Goal: Information Seeking & Learning: Learn about a topic

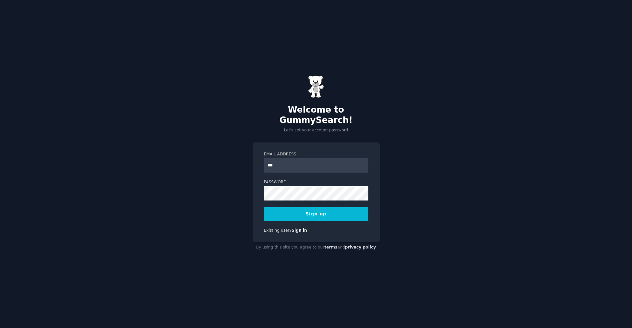
type input "**********"
click at [334, 207] on button "Sign up" at bounding box center [316, 214] width 104 height 14
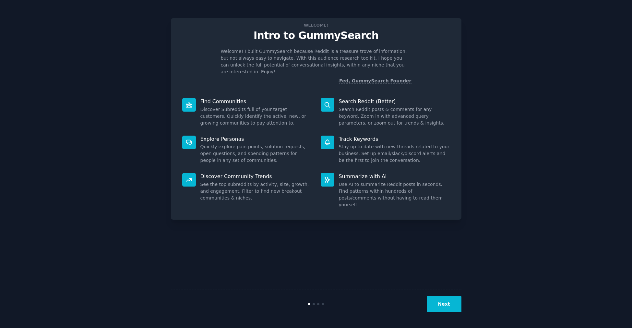
click at [444, 299] on button "Next" at bounding box center [444, 304] width 35 height 16
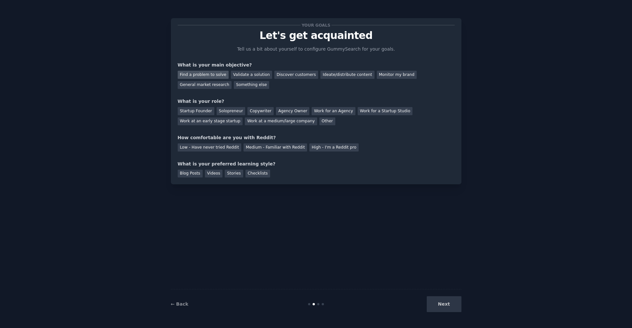
click at [204, 75] on div "Find a problem to solve" at bounding box center [203, 75] width 51 height 8
click at [251, 110] on div "Copywriter" at bounding box center [261, 111] width 26 height 8
click at [269, 147] on div "Medium - Familiar with Reddit" at bounding box center [276, 147] width 64 height 8
click at [449, 303] on div "Next" at bounding box center [413, 304] width 97 height 16
click at [217, 176] on div "Videos" at bounding box center [214, 174] width 18 height 8
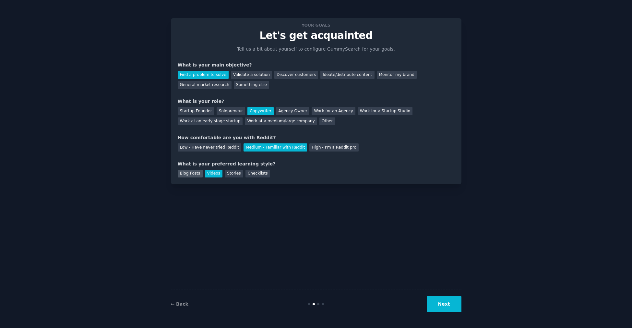
click at [196, 175] on div "Blog Posts" at bounding box center [190, 174] width 25 height 8
click at [215, 175] on div "Videos" at bounding box center [214, 174] width 18 height 8
click at [186, 175] on div "Blog Posts" at bounding box center [190, 174] width 25 height 8
click at [437, 308] on button "Next" at bounding box center [444, 304] width 35 height 16
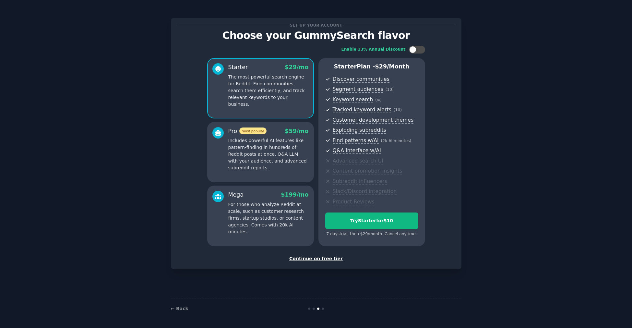
click at [316, 260] on div "Continue on free tier" at bounding box center [316, 258] width 277 height 7
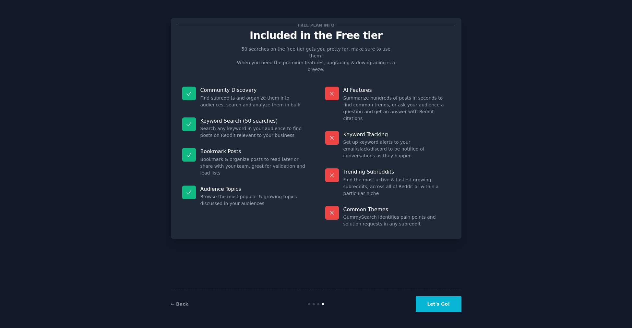
click at [432, 303] on button "Let's Go!" at bounding box center [438, 304] width 45 height 16
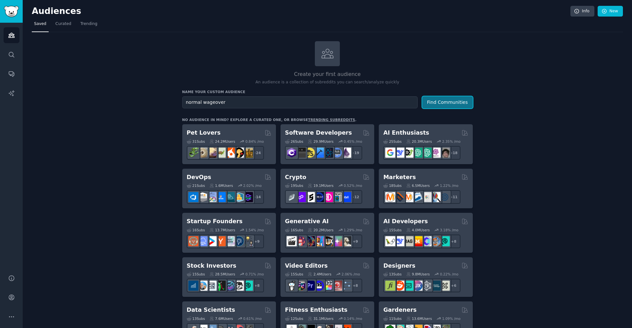
click at [448, 97] on button "Find Communities" at bounding box center [447, 102] width 51 height 12
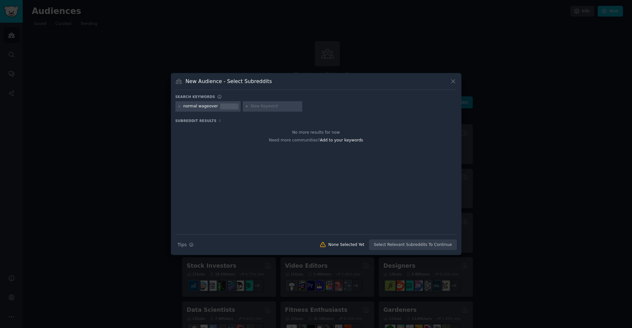
click at [454, 80] on icon at bounding box center [453, 81] width 7 height 7
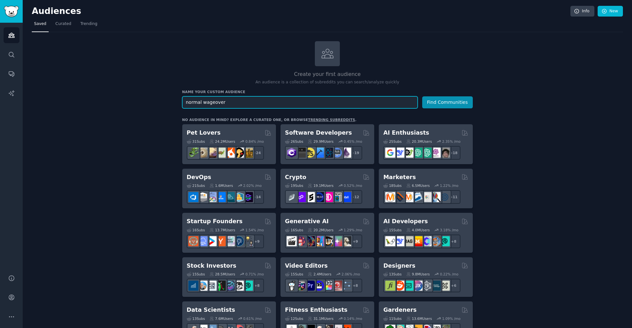
click at [236, 105] on input "normal wageover" at bounding box center [300, 102] width 236 height 12
click at [290, 100] on input "wage" at bounding box center [300, 102] width 236 height 12
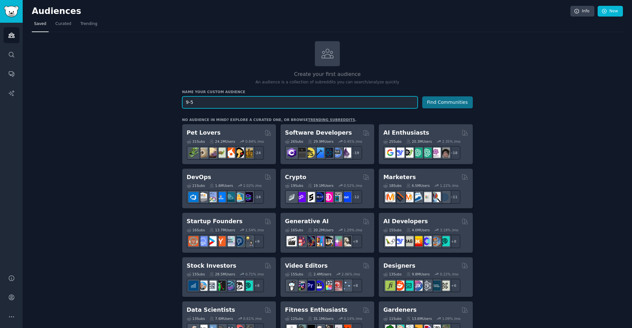
type input "9-5"
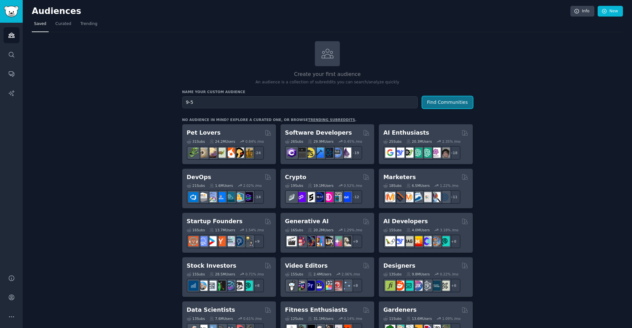
click at [456, 96] on button "Find Communities" at bounding box center [447, 102] width 51 height 12
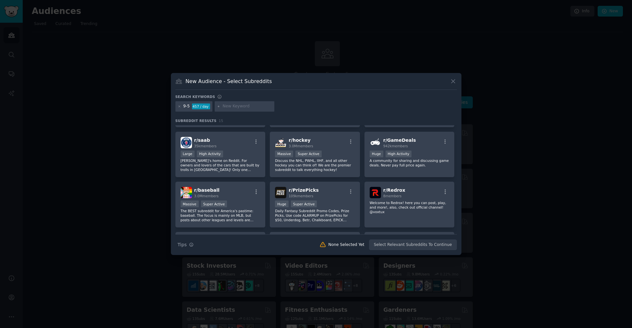
scroll to position [106, 0]
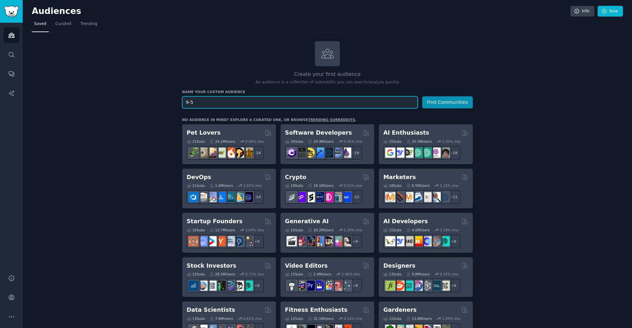
drag, startPoint x: 193, startPoint y: 100, endPoint x: 188, endPoint y: 102, distance: 5.2
click at [188, 102] on input "9-5" at bounding box center [300, 102] width 236 height 12
type input "9 to 5"
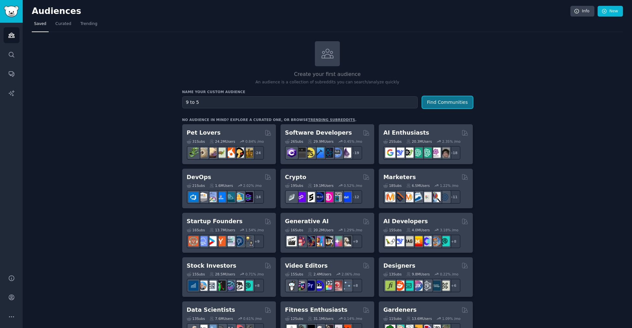
click at [437, 102] on button "Find Communities" at bounding box center [447, 102] width 51 height 12
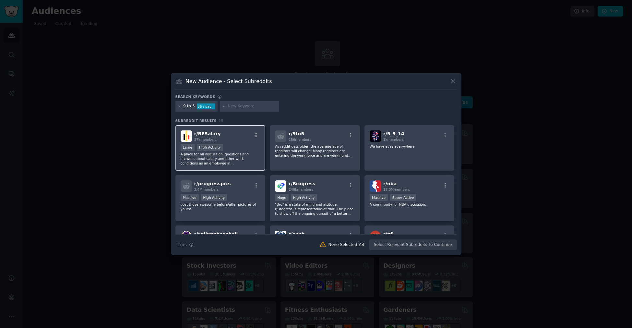
click at [256, 133] on icon "button" at bounding box center [256, 135] width 6 height 6
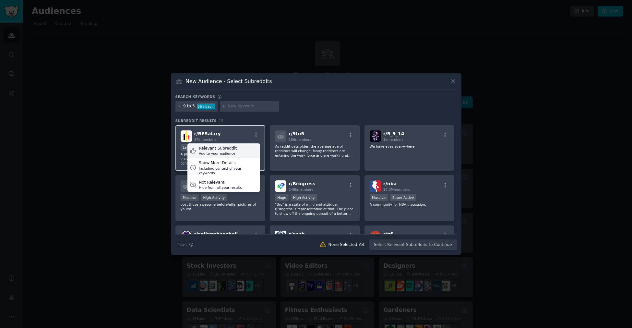
click at [221, 151] on div "Add to your audience" at bounding box center [218, 153] width 38 height 5
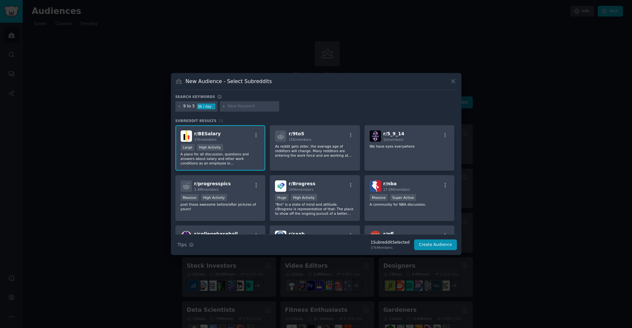
scroll to position [1, 0]
click at [335, 144] on p "As reddit gets older, the average age of redditors will change. Many redditors …" at bounding box center [315, 150] width 80 height 14
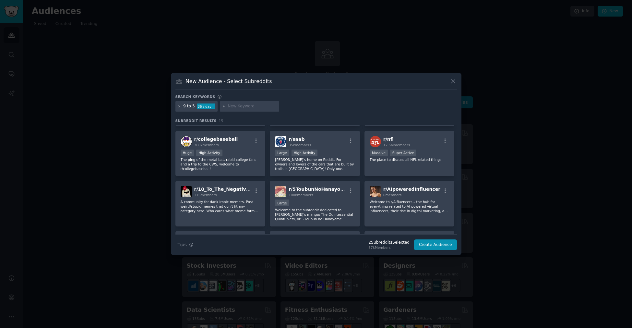
scroll to position [98, 0]
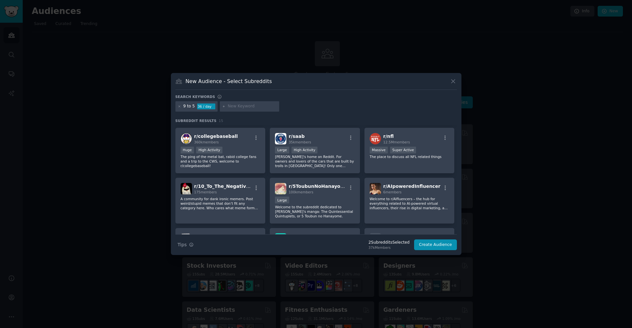
click at [247, 108] on input "text" at bounding box center [252, 107] width 49 height 6
type input "worker"
click at [224, 107] on icon at bounding box center [224, 107] width 4 height 4
click at [266, 106] on input "worker" at bounding box center [252, 107] width 49 height 6
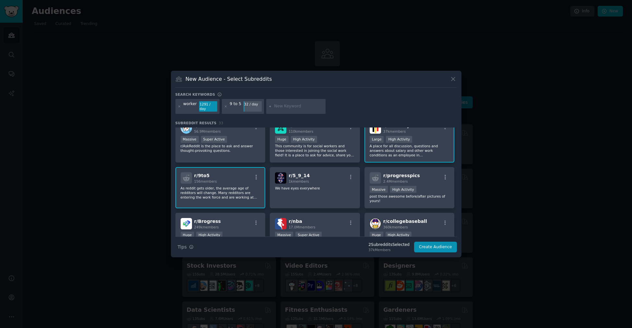
scroll to position [2, 0]
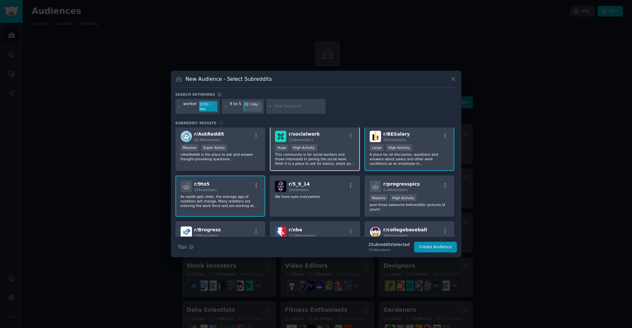
click at [321, 160] on p "This community is for social workers and those interested in joining the social…" at bounding box center [315, 159] width 80 height 14
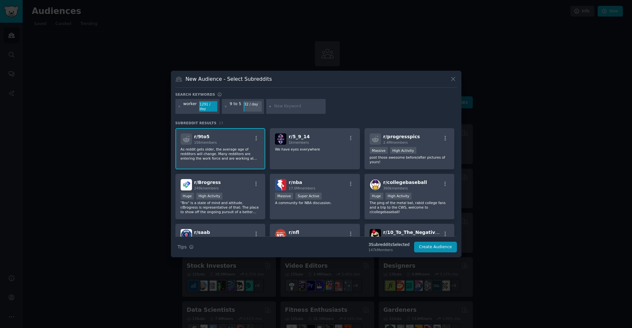
scroll to position [55, 0]
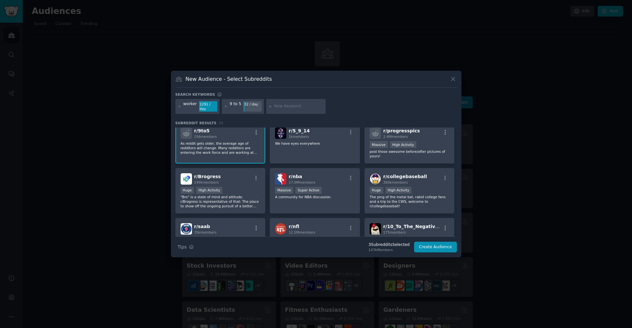
click at [301, 108] on input "text" at bounding box center [298, 107] width 49 height 6
type input "l"
type input "side business"
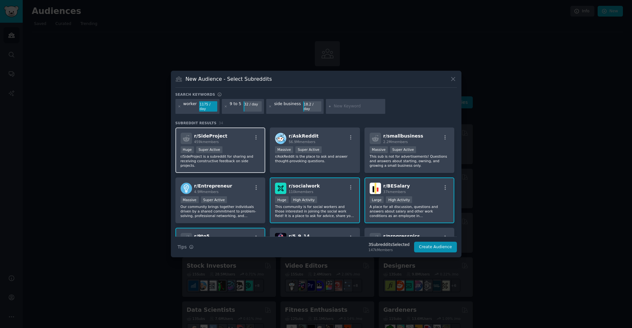
click at [258, 161] on p "r/SideProject is a subreddit for sharing and receiving constructive feedback on…" at bounding box center [221, 161] width 80 height 14
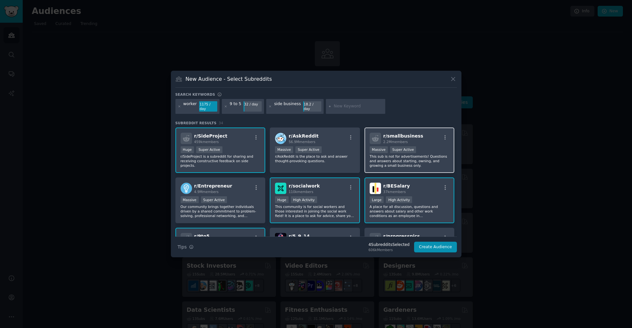
click at [407, 162] on p "This sub is not for advertisements! Questions and answers about starting, ownin…" at bounding box center [410, 161] width 80 height 14
drag, startPoint x: 457, startPoint y: 158, endPoint x: 456, endPoint y: 164, distance: 5.9
click at [456, 164] on div "r/ SideProject 459k members Huge Super Active r/SideProject is a subreddit for …" at bounding box center [317, 182] width 282 height 109
click at [457, 148] on div "New Audience - Select Subreddits Search keywords worker 1175 / day 9 to 5 32 / …" at bounding box center [316, 164] width 291 height 187
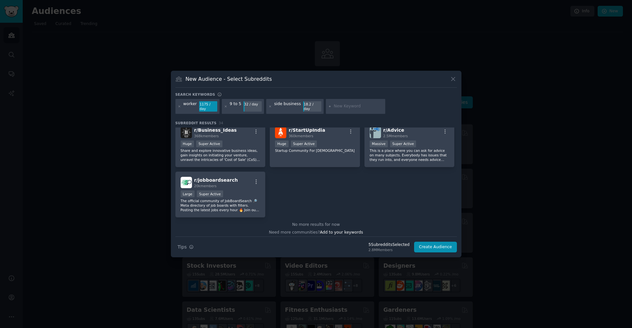
scroll to position [506, 0]
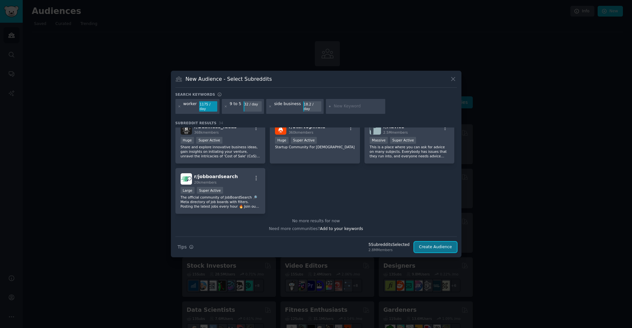
click at [443, 248] on button "Create Audience" at bounding box center [435, 247] width 43 height 11
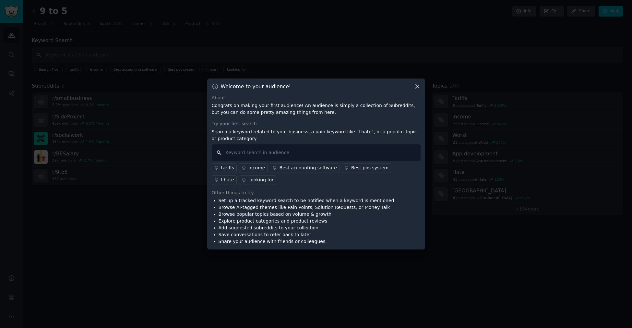
click at [252, 146] on input "text" at bounding box center [316, 152] width 209 height 17
type input "I hate"
click at [234, 177] on div "I hate" at bounding box center [227, 180] width 13 height 7
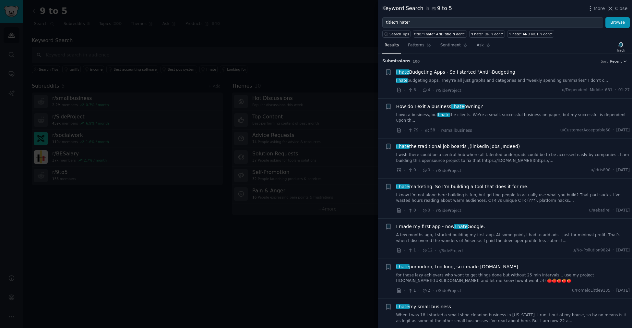
click at [348, 44] on div at bounding box center [316, 164] width 632 height 328
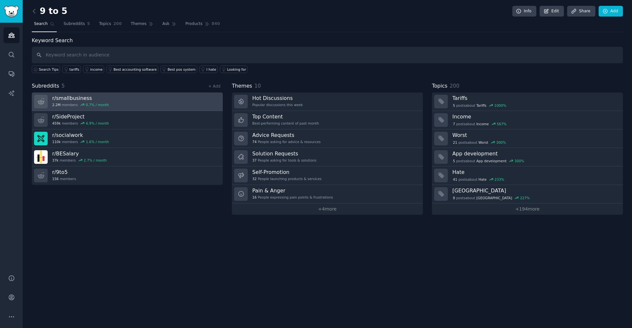
click at [199, 98] on link "r/ smallbusiness 2.2M members 0.7 % / month" at bounding box center [127, 101] width 191 height 18
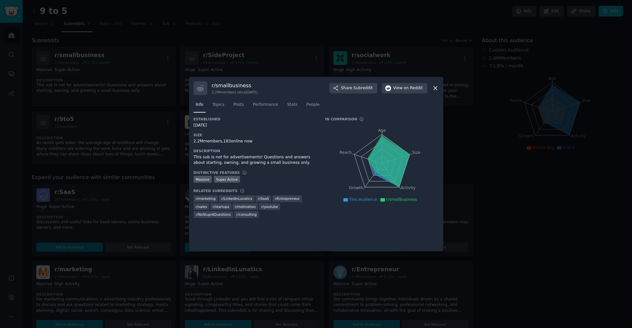
click at [437, 87] on icon at bounding box center [435, 88] width 7 height 7
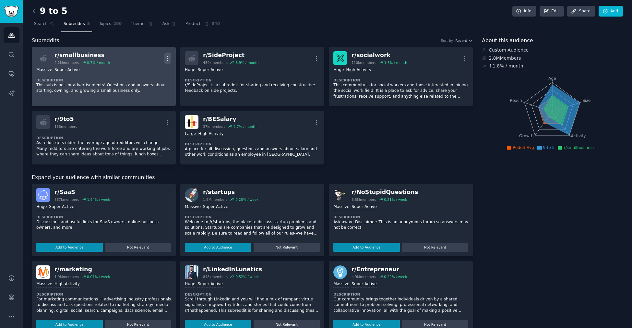
click at [166, 56] on icon "button" at bounding box center [167, 58] width 7 height 7
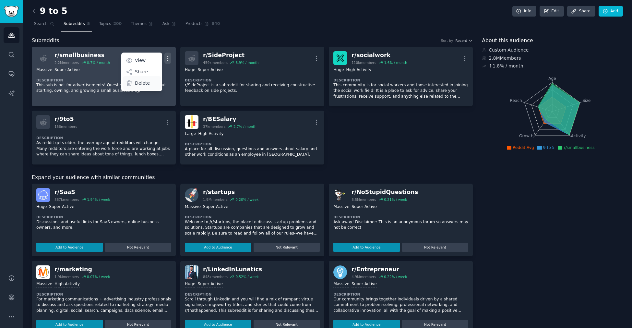
click at [142, 82] on p "Delete" at bounding box center [142, 83] width 15 height 7
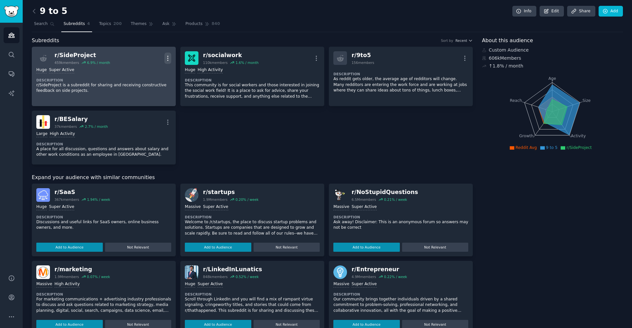
drag, startPoint x: 166, startPoint y: 59, endPoint x: 169, endPoint y: 63, distance: 5.1
click at [166, 59] on icon "button" at bounding box center [167, 58] width 7 height 7
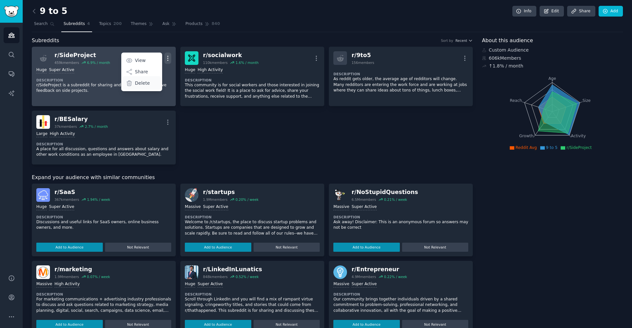
click at [147, 83] on p "Delete" at bounding box center [142, 83] width 15 height 7
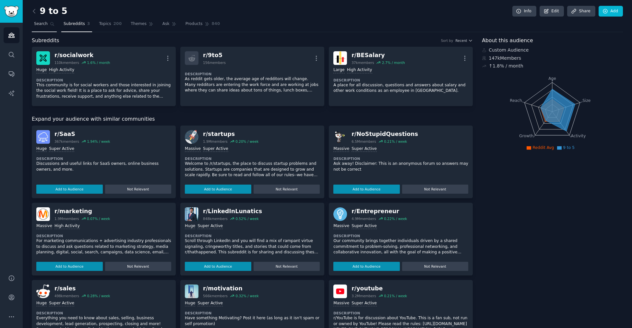
click at [50, 26] on link "Search" at bounding box center [44, 25] width 25 height 13
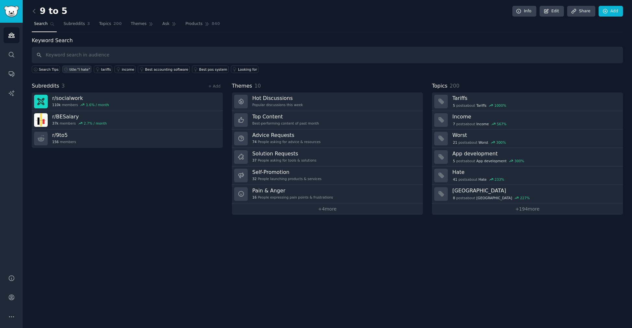
click at [82, 67] on div "title:"I hate"" at bounding box center [79, 69] width 21 height 5
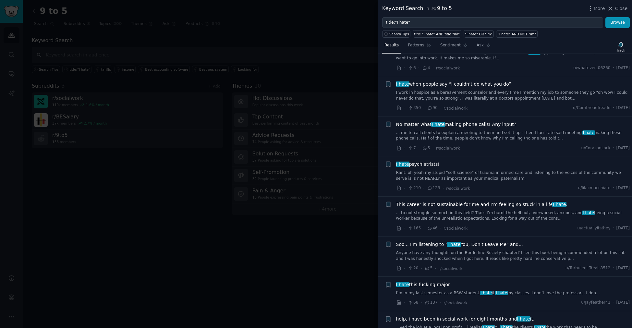
scroll to position [278, 0]
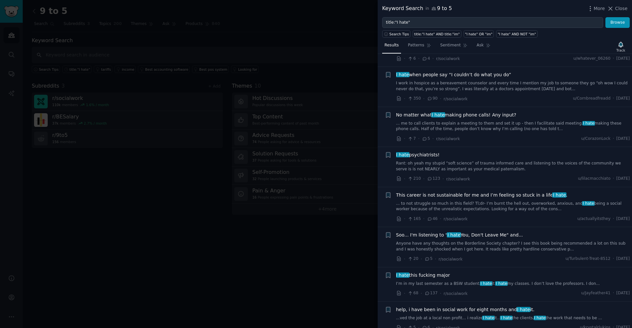
click at [530, 209] on link "... to not struggle so much in this field? Tl;dr- I’m burnt the hell out, overw…" at bounding box center [513, 206] width 234 height 11
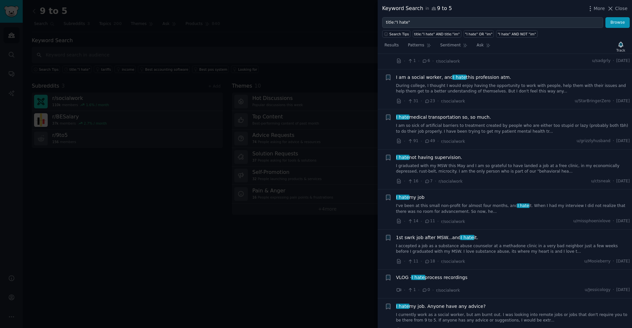
scroll to position [1205, 0]
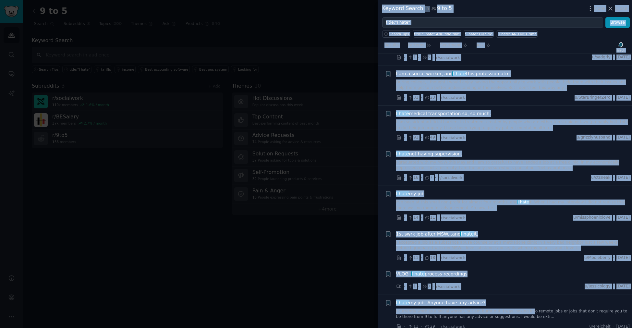
drag, startPoint x: 310, startPoint y: 294, endPoint x: 525, endPoint y: 303, distance: 215.3
click at [525, 303] on div "Keyword Search in 9 to 5 More Close title:"I hate" Browse Search Tips title:"I …" at bounding box center [316, 164] width 632 height 328
click at [534, 309] on link "I currently work as a social worker, but am burnt out. I was looking into remot…" at bounding box center [513, 314] width 234 height 11
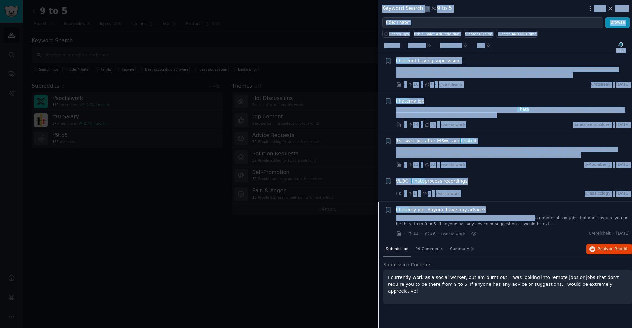
scroll to position [1134, 0]
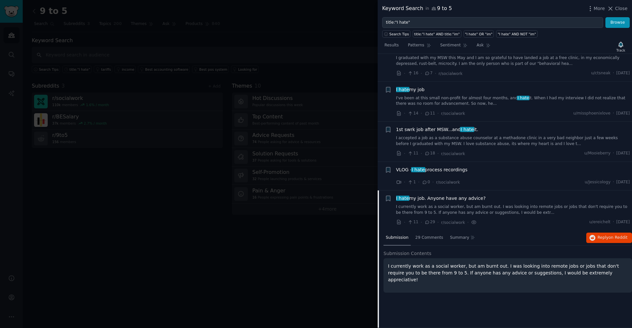
click at [534, 308] on div "Submission 29 Comments Summary Reply on Reddit Submission Contents I currently …" at bounding box center [508, 278] width 249 height 97
click at [336, 248] on div at bounding box center [316, 164] width 632 height 328
